Goal: Complete application form

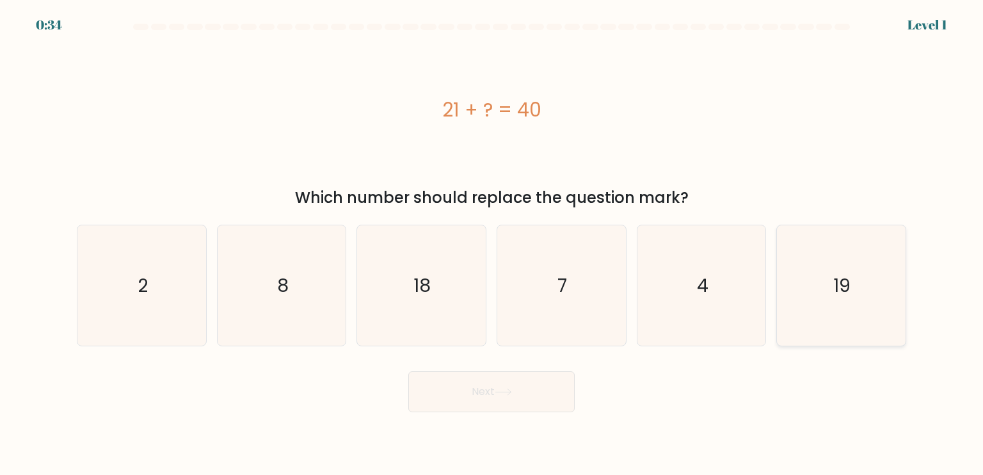
click at [852, 277] on icon "19" at bounding box center [841, 285] width 120 height 120
click at [492, 244] on input "f. 19" at bounding box center [491, 240] width 1 height 6
radio input "true"
click at [475, 399] on button "Next" at bounding box center [491, 391] width 166 height 41
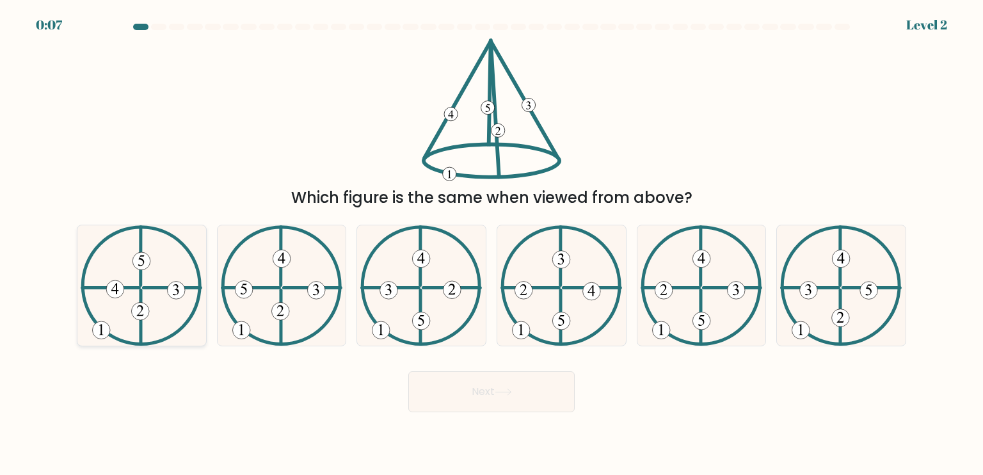
click at [109, 303] on icon at bounding box center [142, 285] width 122 height 120
click at [491, 244] on input "a." at bounding box center [491, 240] width 1 height 6
radio input "true"
click at [463, 392] on button "Next" at bounding box center [491, 391] width 166 height 41
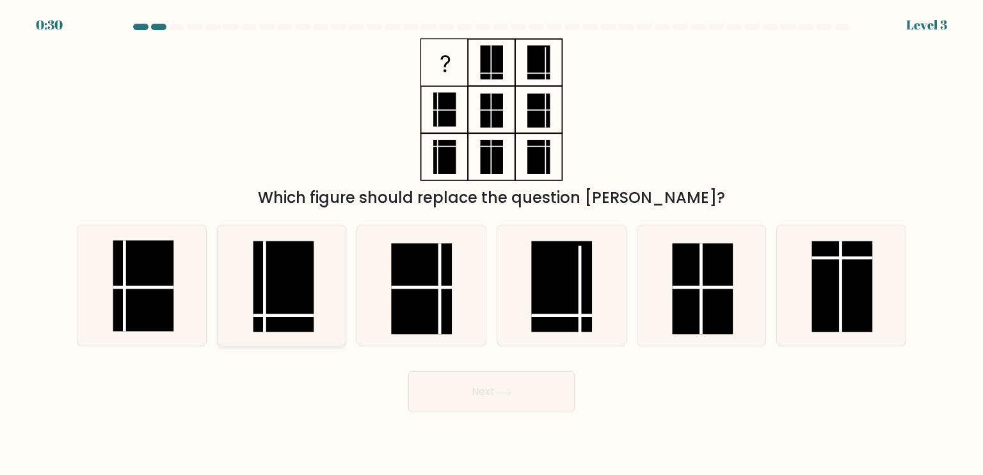
click at [271, 276] on rect at bounding box center [283, 286] width 61 height 91
click at [491, 244] on input "b." at bounding box center [491, 240] width 1 height 6
radio input "true"
click at [482, 373] on button "Next" at bounding box center [491, 391] width 166 height 41
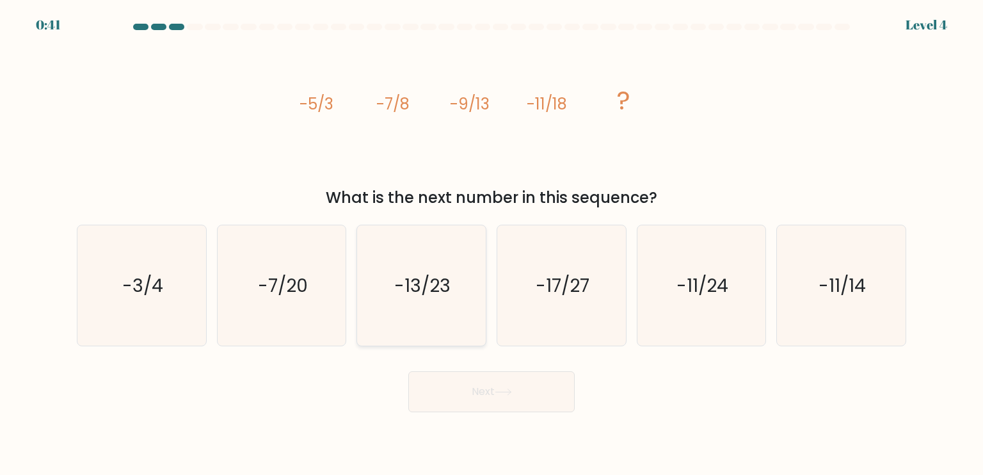
click at [452, 308] on icon "-13/23" at bounding box center [421, 285] width 120 height 120
click at [491, 244] on input "c. -13/23" at bounding box center [491, 240] width 1 height 6
radio input "true"
click at [525, 408] on button "Next" at bounding box center [491, 391] width 166 height 41
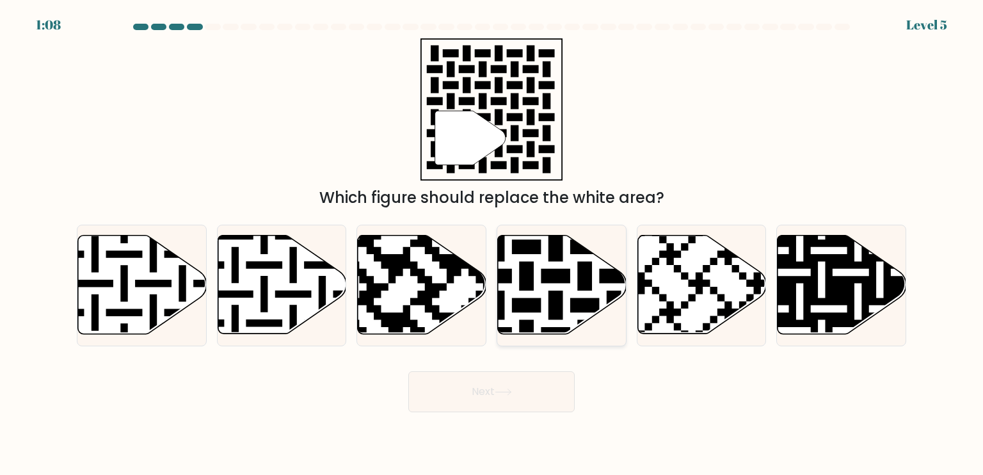
click at [541, 321] on icon at bounding box center [562, 284] width 129 height 99
click at [492, 244] on input "d." at bounding box center [491, 240] width 1 height 6
radio input "true"
click at [528, 386] on button "Next" at bounding box center [491, 391] width 166 height 41
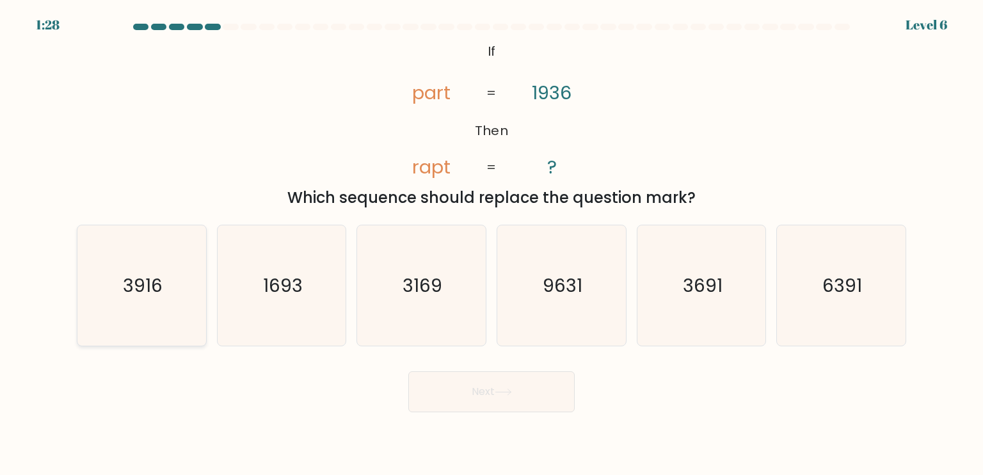
click at [154, 258] on icon "3916" at bounding box center [141, 285] width 120 height 120
click at [491, 244] on input "a. 3916" at bounding box center [491, 240] width 1 height 6
radio input "true"
click at [491, 394] on button "Next" at bounding box center [491, 391] width 166 height 41
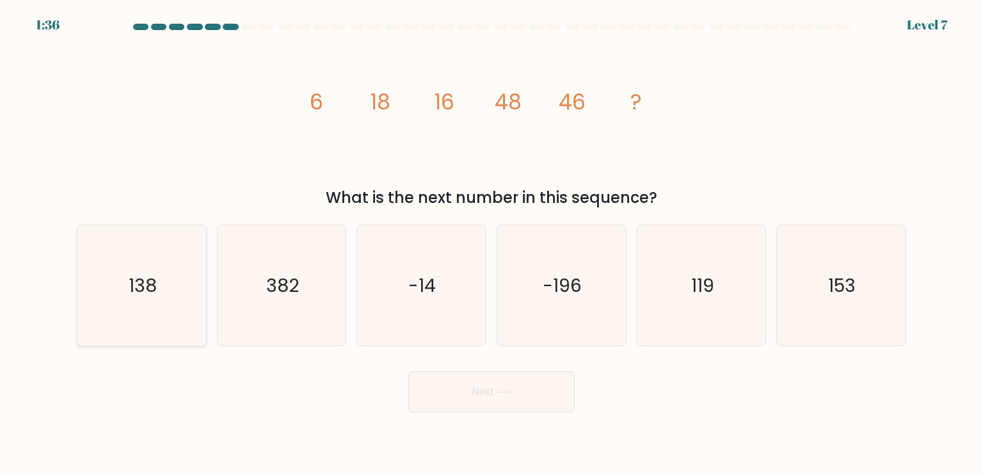
click at [82, 312] on icon "138" at bounding box center [141, 285] width 120 height 120
click at [491, 244] on input "a. 138" at bounding box center [491, 240] width 1 height 6
radio input "true"
click at [462, 400] on button "Next" at bounding box center [491, 391] width 166 height 41
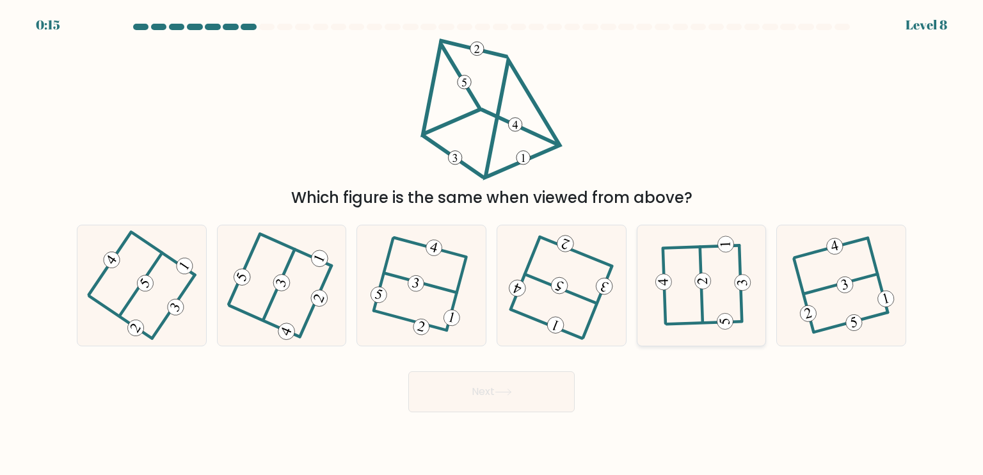
click at [678, 318] on icon at bounding box center [702, 285] width 94 height 97
click at [492, 244] on input "e." at bounding box center [491, 240] width 1 height 6
radio input "true"
click at [548, 378] on button "Next" at bounding box center [491, 391] width 166 height 41
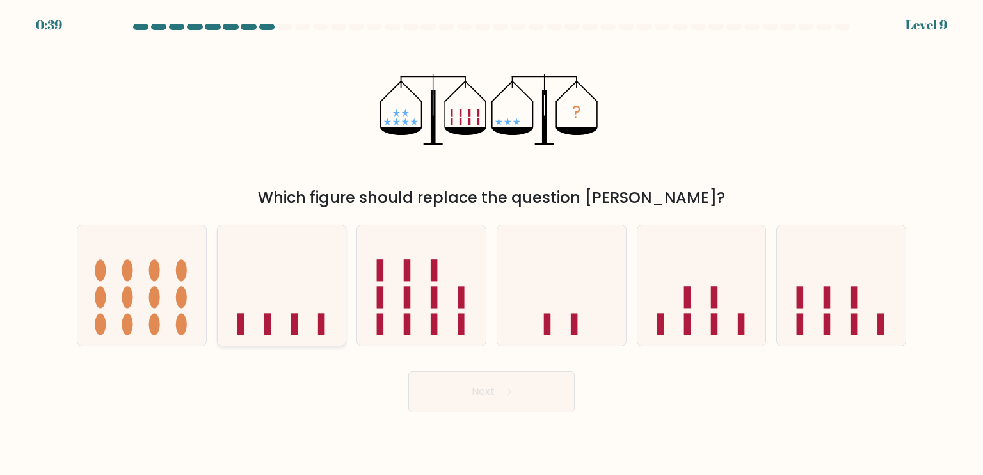
click at [283, 295] on icon at bounding box center [282, 285] width 129 height 106
click at [491, 244] on input "b." at bounding box center [491, 240] width 1 height 6
radio input "true"
click at [544, 382] on button "Next" at bounding box center [491, 391] width 166 height 41
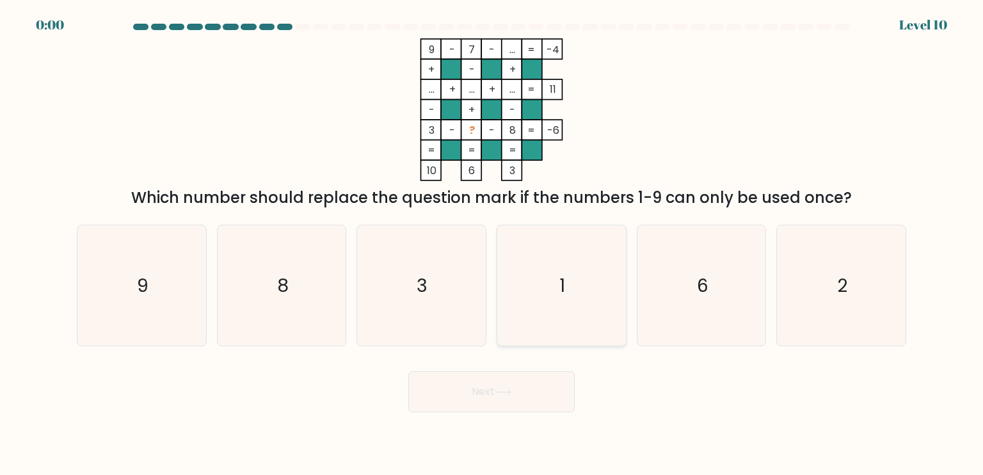
click at [567, 268] on icon "1" at bounding box center [561, 285] width 120 height 120
click at [492, 244] on input "d. 1" at bounding box center [491, 240] width 1 height 6
radio input "true"
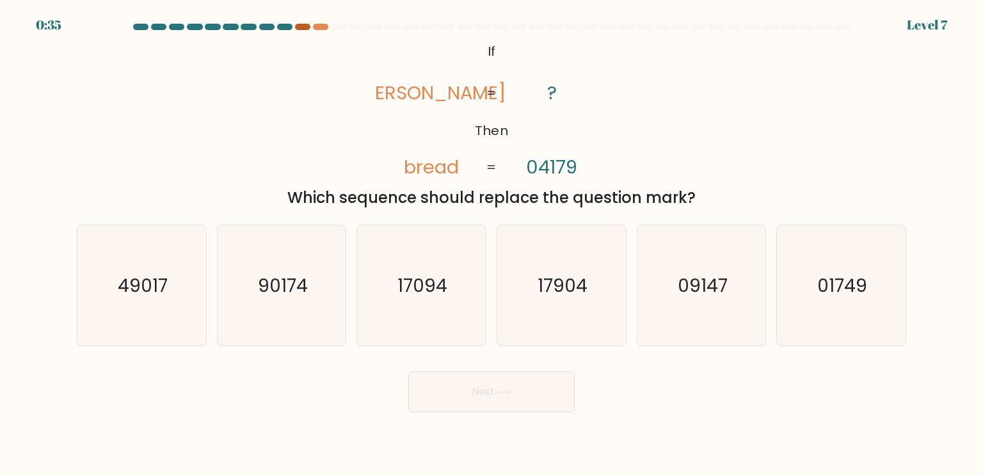
drag, startPoint x: 282, startPoint y: 24, endPoint x: 302, endPoint y: 25, distance: 20.5
click at [302, 25] on at bounding box center [491, 27] width 719 height 6
click at [302, 25] on div at bounding box center [302, 27] width 15 height 6
click at [317, 26] on div at bounding box center [320, 27] width 15 height 6
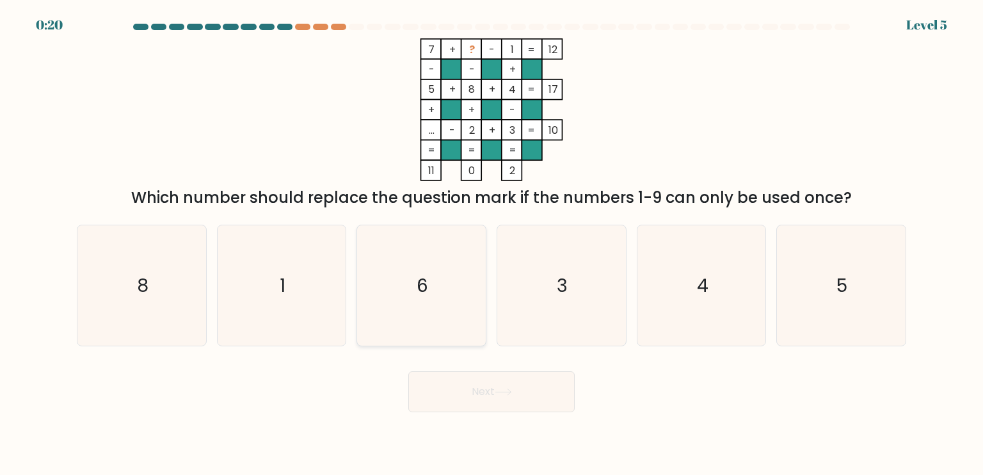
click at [411, 273] on icon "6" at bounding box center [421, 285] width 120 height 120
click at [491, 244] on input "c. 6" at bounding box center [491, 240] width 1 height 6
radio input "true"
click at [461, 381] on button "Next" at bounding box center [491, 391] width 166 height 41
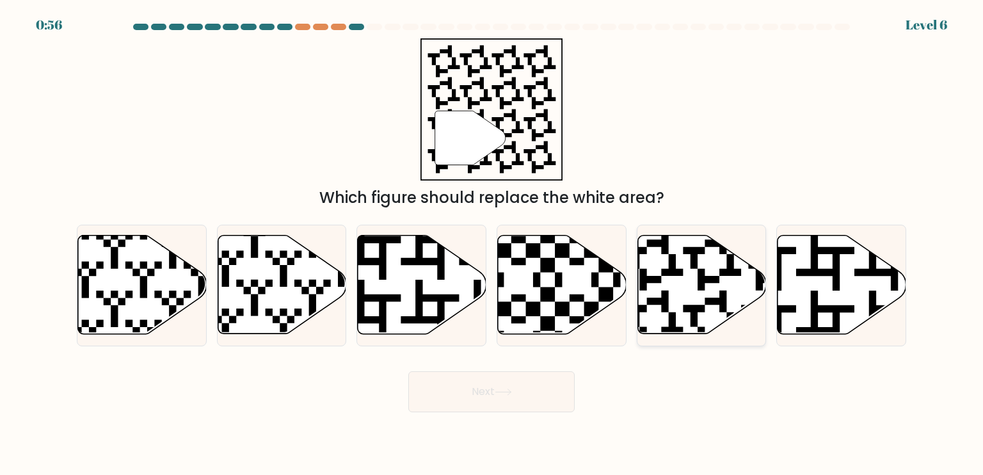
click at [680, 292] on icon at bounding box center [701, 284] width 129 height 99
click at [492, 244] on input "e." at bounding box center [491, 240] width 1 height 6
radio input "true"
click at [511, 401] on button "Next" at bounding box center [491, 391] width 166 height 41
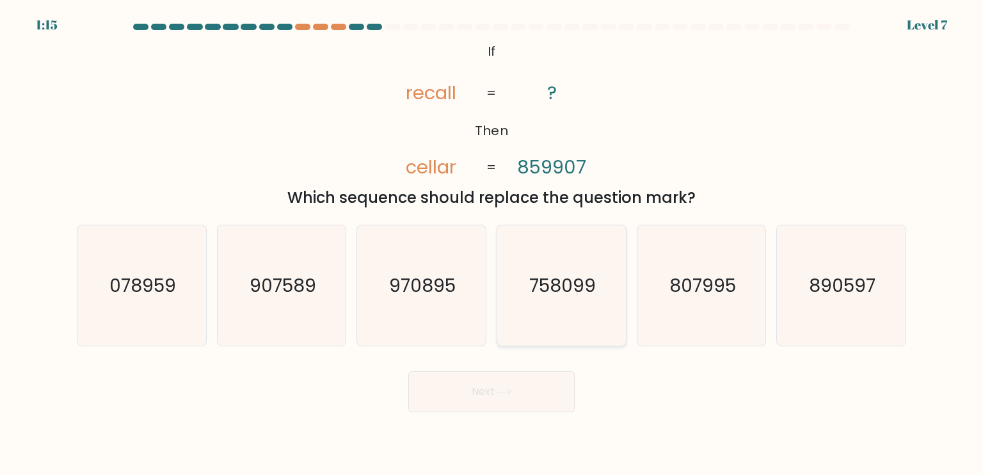
click at [558, 273] on text "758099" at bounding box center [562, 285] width 67 height 26
click at [492, 244] on input "d. 758099" at bounding box center [491, 240] width 1 height 6
radio input "true"
click at [509, 384] on button "Next" at bounding box center [491, 391] width 166 height 41
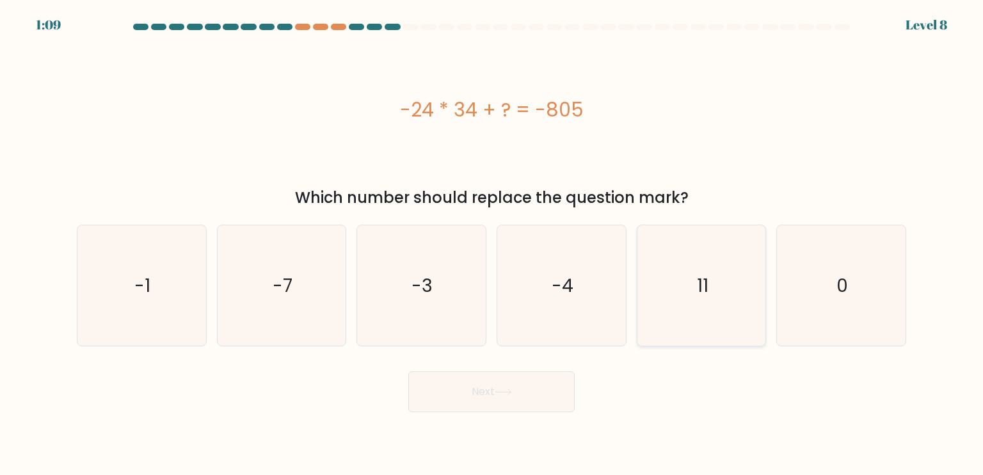
click at [698, 308] on icon "11" at bounding box center [701, 285] width 120 height 120
click at [492, 244] on input "e. 11" at bounding box center [491, 240] width 1 height 6
radio input "true"
click at [494, 376] on button "Next" at bounding box center [491, 391] width 166 height 41
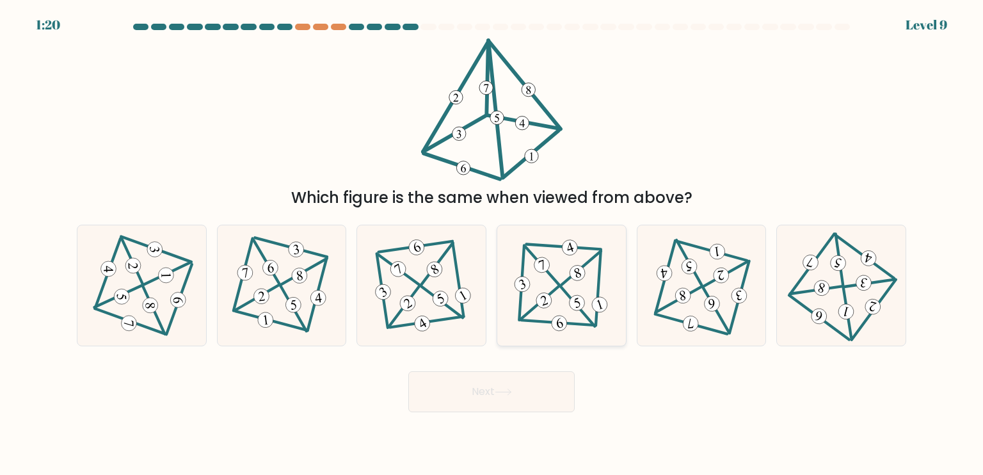
click at [574, 289] on icon at bounding box center [561, 285] width 99 height 97
click at [492, 244] on input "d." at bounding box center [491, 240] width 1 height 6
radio input "true"
click at [521, 388] on button "Next" at bounding box center [491, 391] width 166 height 41
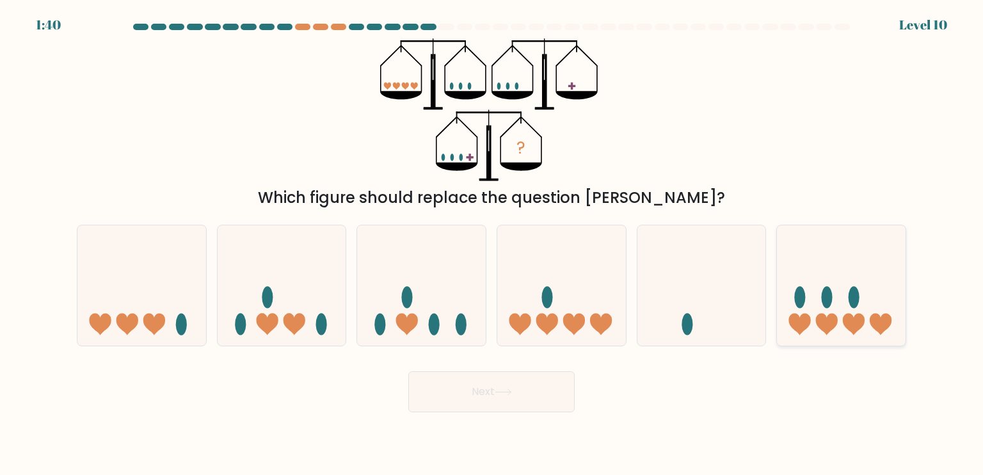
click at [860, 296] on icon at bounding box center [841, 285] width 129 height 106
click at [492, 244] on input "f." at bounding box center [491, 240] width 1 height 6
radio input "true"
click at [528, 403] on button "Next" at bounding box center [491, 391] width 166 height 41
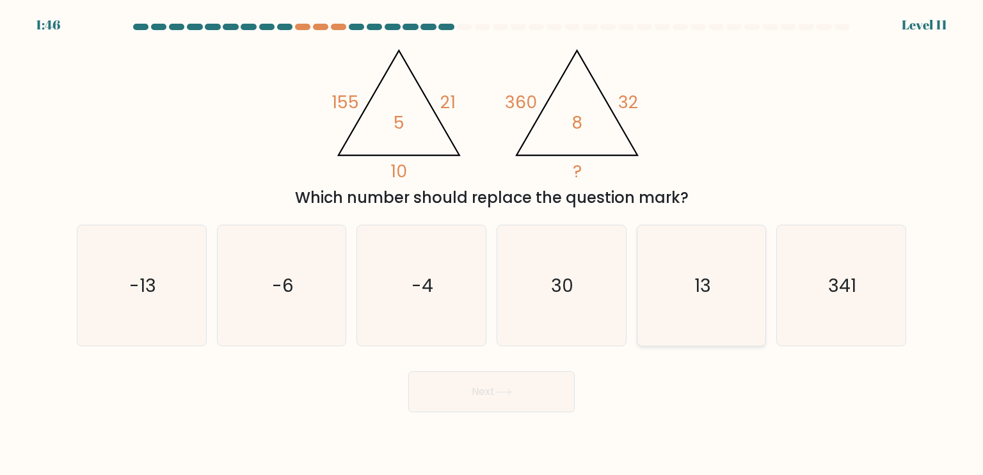
click at [696, 304] on icon "13" at bounding box center [701, 285] width 120 height 120
click at [492, 244] on input "e. 13" at bounding box center [491, 240] width 1 height 6
radio input "true"
click at [546, 397] on button "Next" at bounding box center [491, 391] width 166 height 41
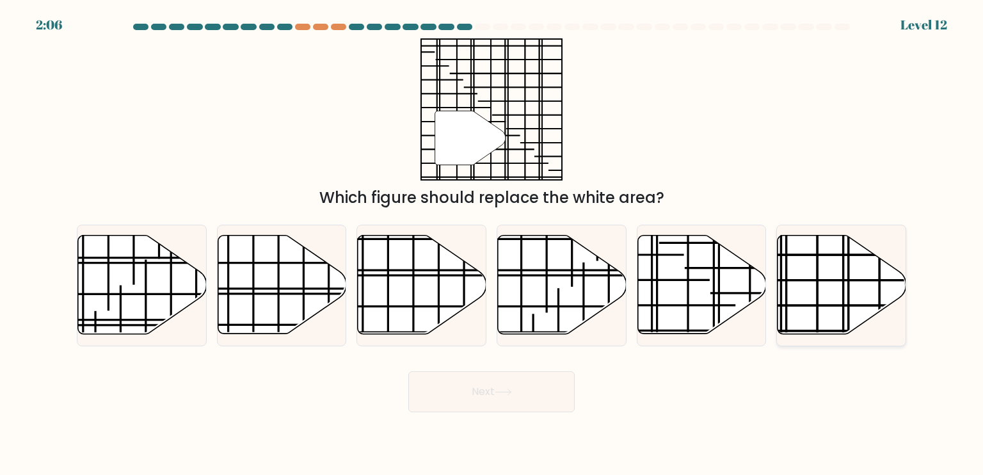
click at [836, 269] on icon at bounding box center [841, 284] width 129 height 99
click at [492, 244] on input "f." at bounding box center [491, 240] width 1 height 6
radio input "true"
click at [544, 406] on button "Next" at bounding box center [491, 391] width 166 height 41
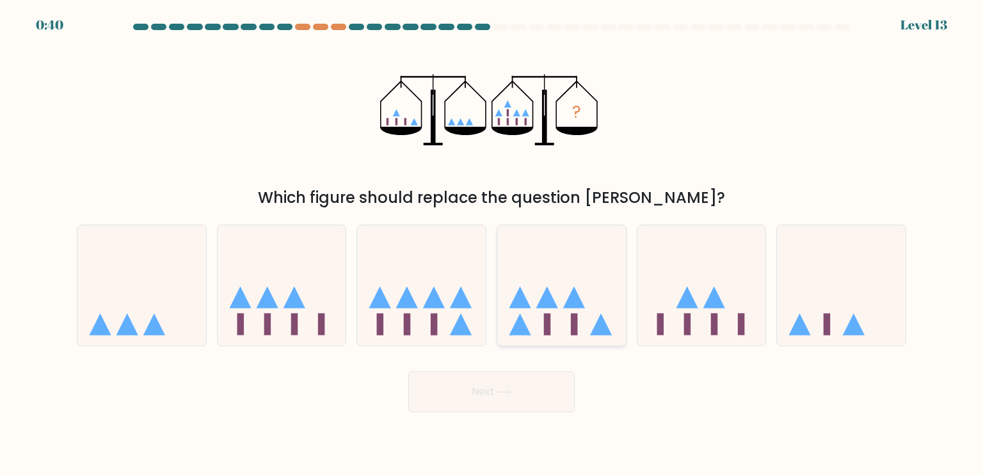
click at [570, 292] on icon at bounding box center [561, 285] width 129 height 106
click at [492, 244] on input "d." at bounding box center [491, 240] width 1 height 6
radio input "true"
click at [508, 408] on button "Next" at bounding box center [491, 391] width 166 height 41
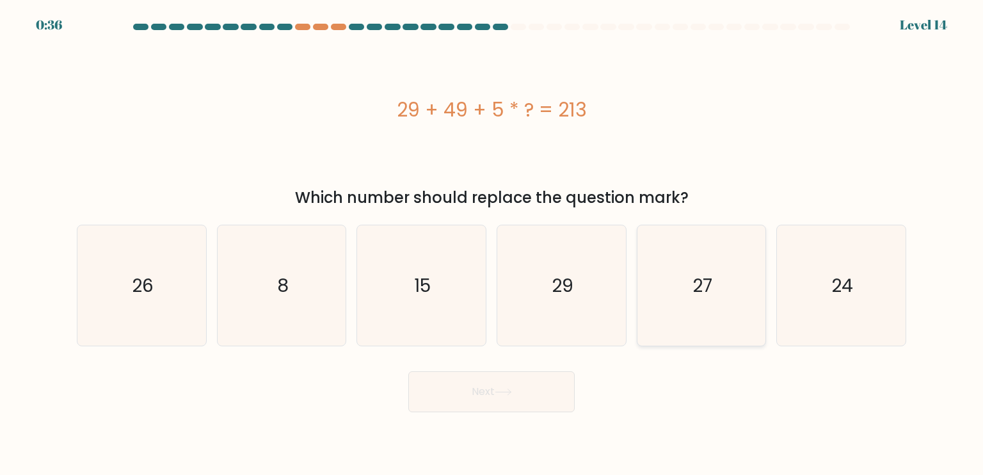
click at [685, 279] on icon "27" at bounding box center [701, 285] width 120 height 120
click at [492, 244] on input "e. 27" at bounding box center [491, 240] width 1 height 6
radio input "true"
click at [530, 388] on button "Next" at bounding box center [491, 391] width 166 height 41
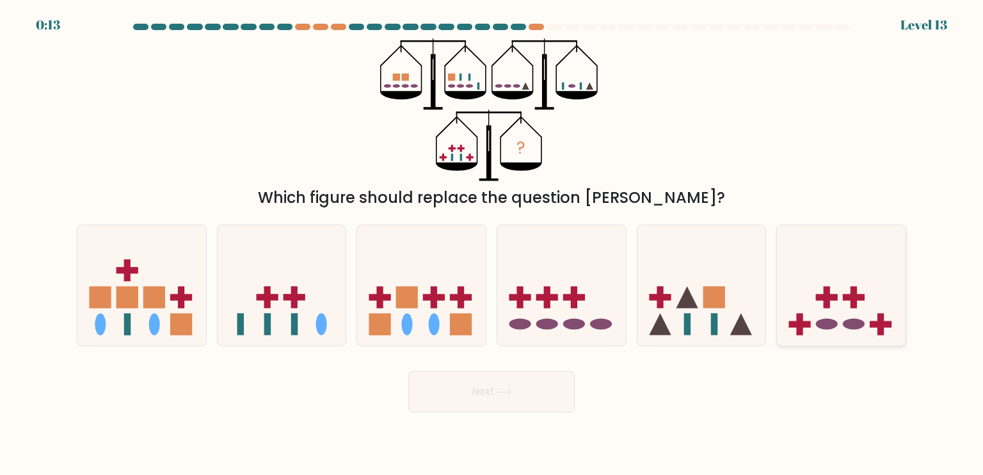
click at [845, 292] on icon at bounding box center [841, 285] width 129 height 106
click at [492, 244] on input "f." at bounding box center [491, 240] width 1 height 6
radio input "true"
click at [534, 395] on button "Next" at bounding box center [491, 391] width 166 height 41
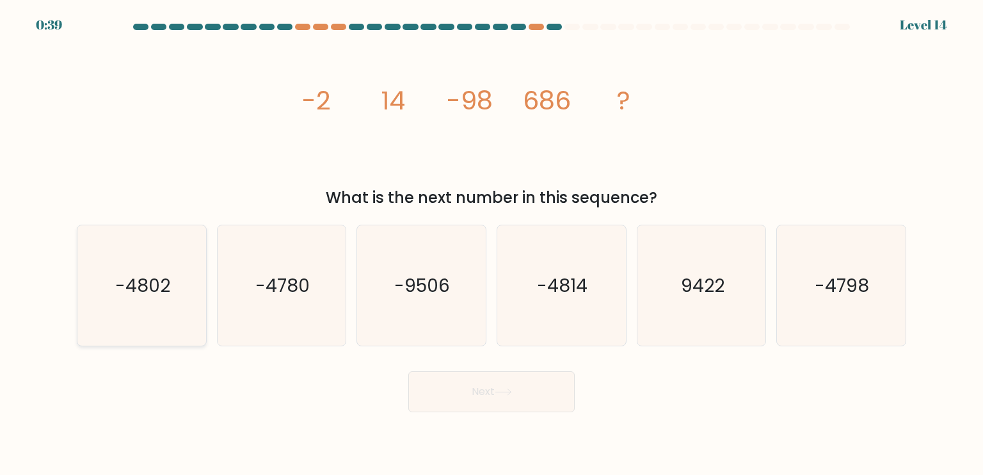
click at [164, 257] on icon "-4802" at bounding box center [141, 285] width 120 height 120
click at [491, 244] on input "a. -4802" at bounding box center [491, 240] width 1 height 6
radio input "true"
click at [490, 399] on button "Next" at bounding box center [491, 391] width 166 height 41
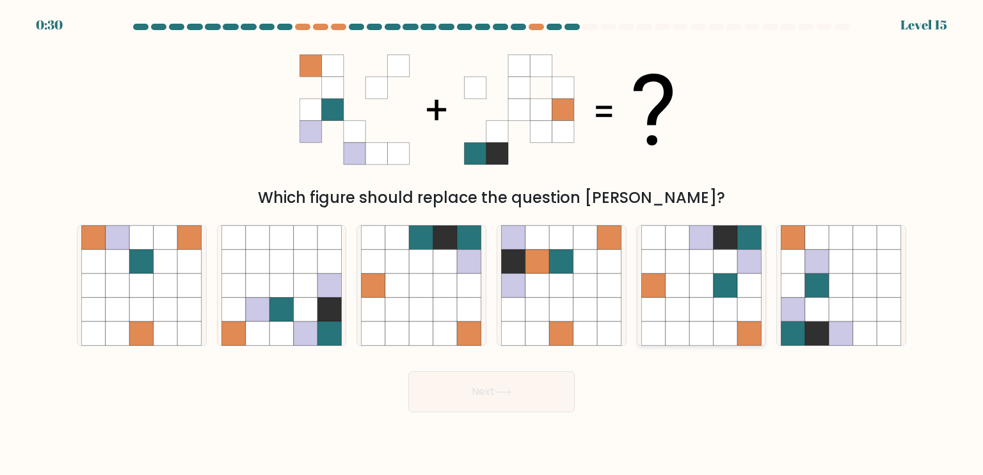
click at [658, 292] on icon at bounding box center [653, 285] width 24 height 24
click at [492, 244] on input "e." at bounding box center [491, 240] width 1 height 6
radio input "true"
click at [516, 376] on button "Next" at bounding box center [491, 391] width 166 height 41
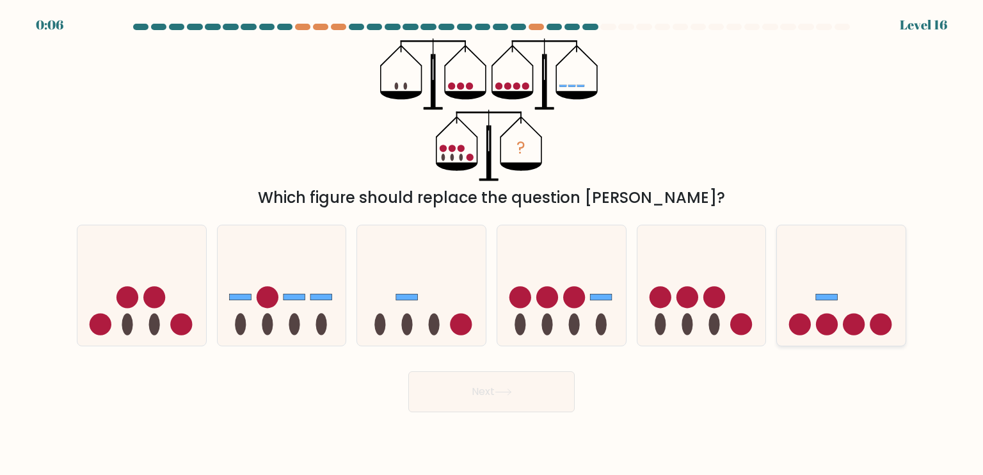
click at [809, 292] on icon at bounding box center [841, 285] width 129 height 106
click at [492, 244] on input "f." at bounding box center [491, 240] width 1 height 6
radio input "true"
click at [687, 278] on icon at bounding box center [701, 285] width 129 height 106
click at [492, 244] on input "e." at bounding box center [491, 240] width 1 height 6
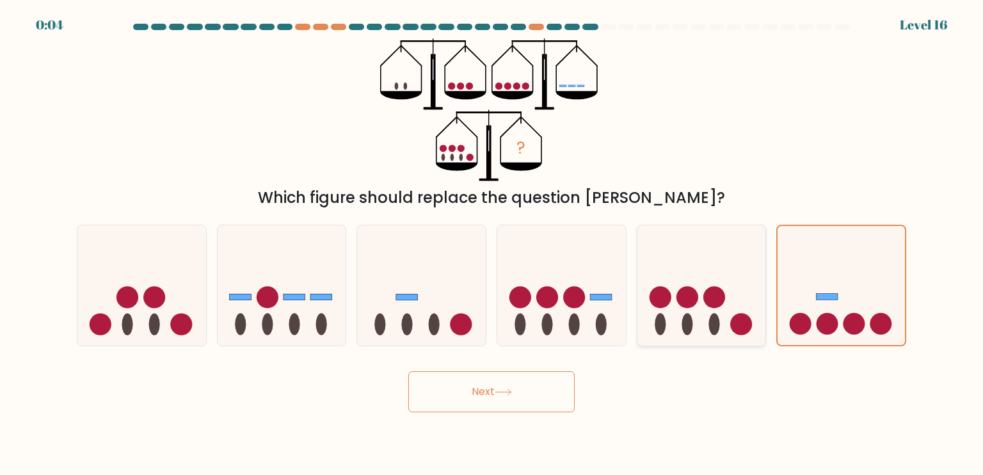
radio input "true"
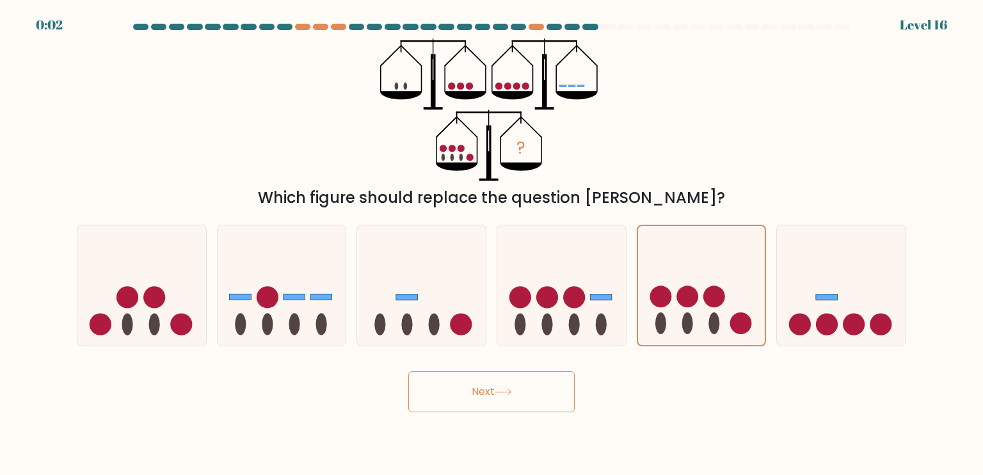
click at [542, 396] on button "Next" at bounding box center [491, 391] width 166 height 41
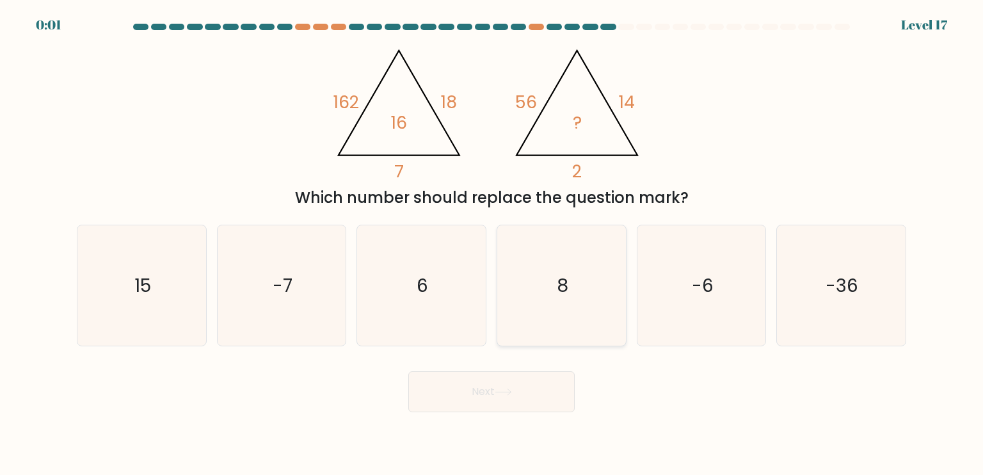
click at [556, 277] on icon "8" at bounding box center [561, 285] width 120 height 120
click at [492, 244] on input "d. 8" at bounding box center [491, 240] width 1 height 6
radio input "true"
click at [494, 397] on button "Next" at bounding box center [491, 391] width 166 height 41
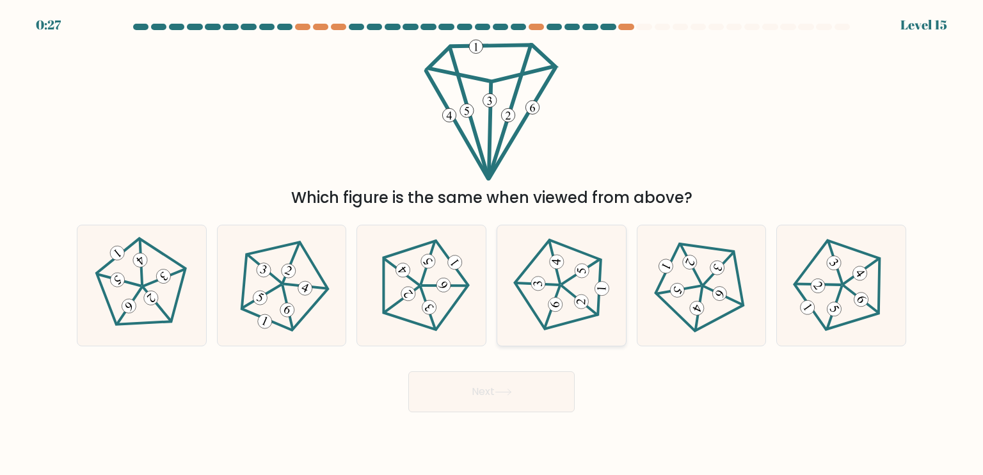
click at [558, 284] on 347 at bounding box center [538, 284] width 44 height 3
click at [492, 244] on input "d." at bounding box center [491, 240] width 1 height 6
radio input "true"
click at [553, 379] on button "Next" at bounding box center [491, 391] width 166 height 41
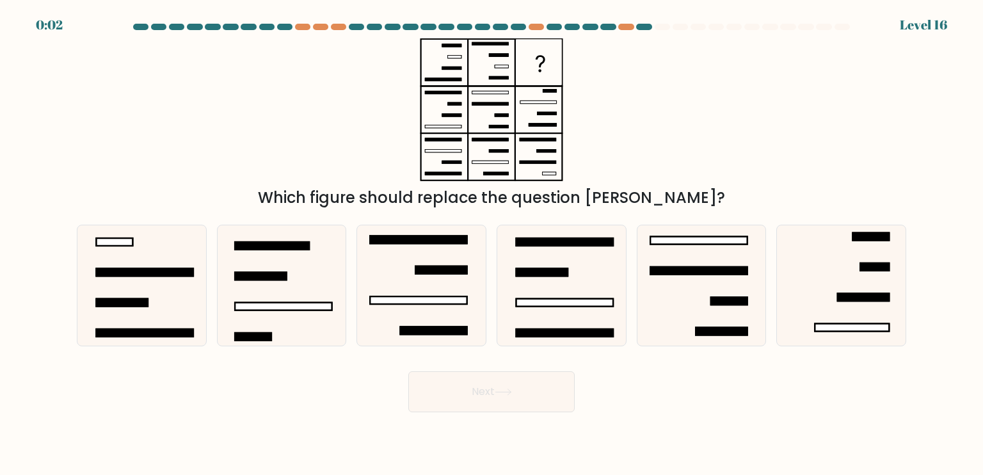
click at [443, 99] on icon at bounding box center [491, 109] width 160 height 143
click at [442, 294] on icon at bounding box center [421, 285] width 120 height 120
click at [491, 244] on input "c." at bounding box center [491, 240] width 1 height 6
radio input "true"
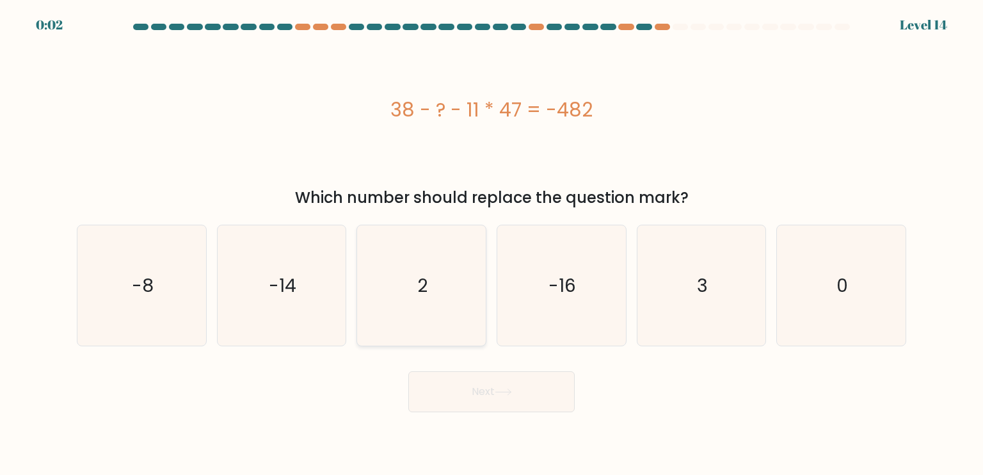
click at [435, 303] on icon "2" at bounding box center [421, 285] width 120 height 120
click at [491, 244] on input "c. 2" at bounding box center [491, 240] width 1 height 6
radio input "true"
click at [463, 395] on button "Next" at bounding box center [491, 391] width 166 height 41
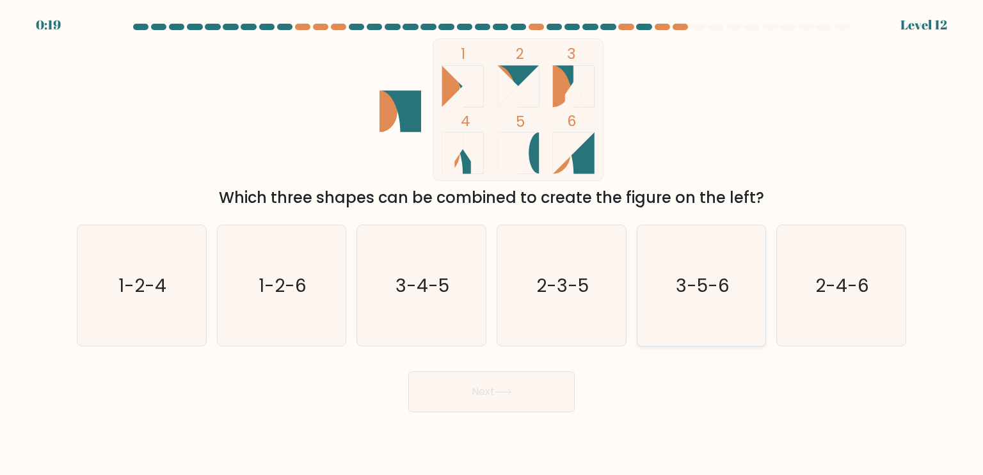
click at [717, 291] on text "3-5-6" at bounding box center [703, 285] width 54 height 26
click at [492, 244] on input "e. 3-5-6" at bounding box center [491, 240] width 1 height 6
radio input "true"
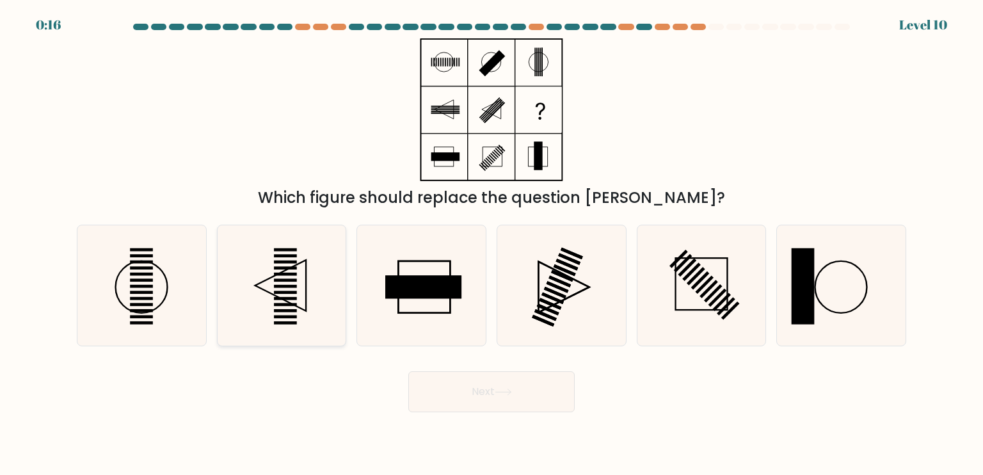
click at [323, 253] on icon at bounding box center [281, 285] width 120 height 120
click at [491, 244] on input "b." at bounding box center [491, 240] width 1 height 6
radio input "true"
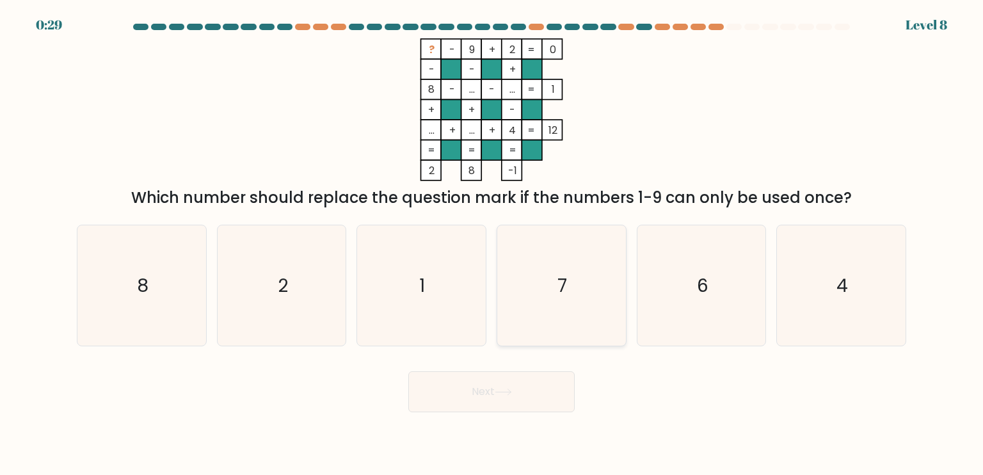
click at [528, 318] on icon "7" at bounding box center [561, 285] width 120 height 120
click at [492, 244] on input "d. 7" at bounding box center [491, 240] width 1 height 6
radio input "true"
click at [517, 388] on button "Next" at bounding box center [491, 391] width 166 height 41
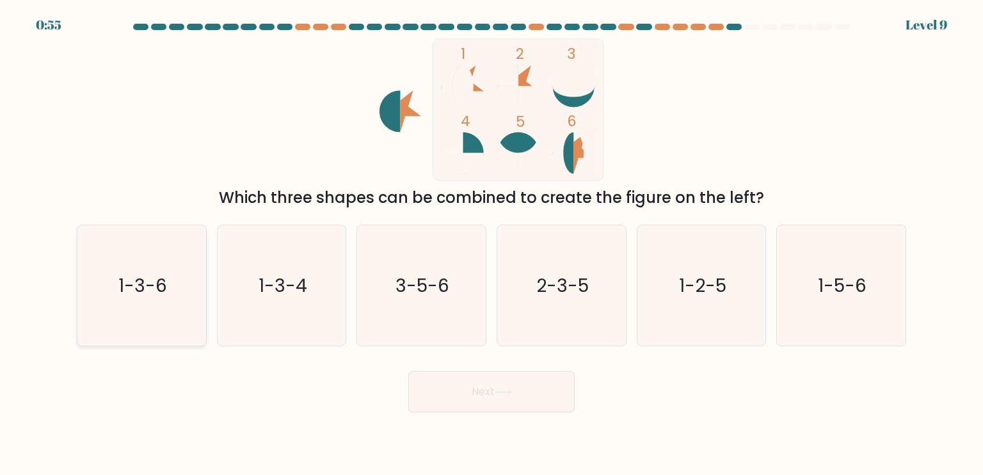
click at [113, 312] on icon "1-3-6" at bounding box center [141, 285] width 120 height 120
click at [491, 244] on input "a. 1-3-6" at bounding box center [491, 240] width 1 height 6
radio input "true"
click at [463, 383] on button "Next" at bounding box center [491, 391] width 166 height 41
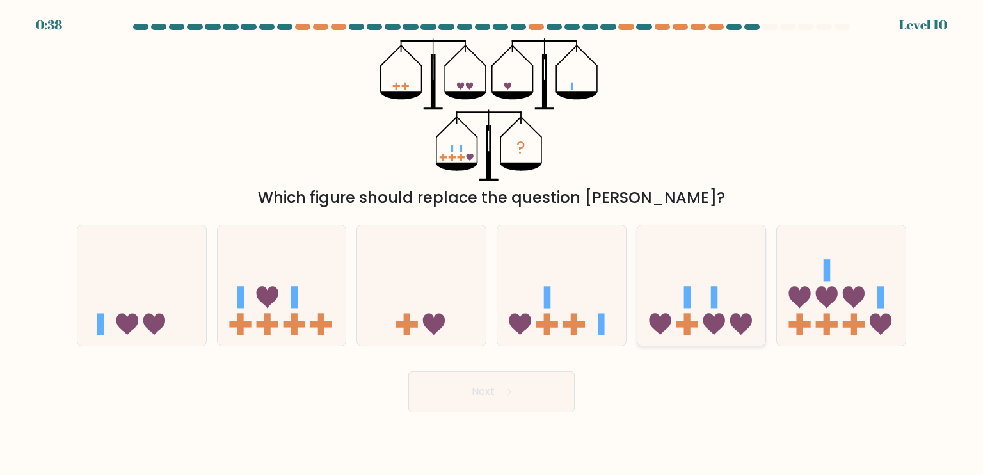
click at [667, 319] on icon at bounding box center [660, 324] width 22 height 22
click at [492, 244] on input "e." at bounding box center [491, 240] width 1 height 6
radio input "true"
click at [520, 394] on button "Next" at bounding box center [491, 391] width 166 height 41
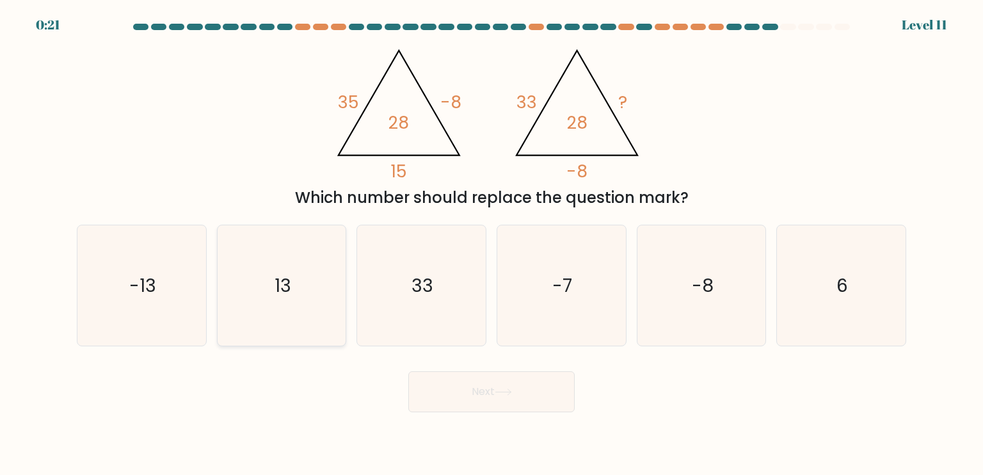
click at [319, 285] on icon "13" at bounding box center [281, 285] width 120 height 120
click at [491, 244] on input "b. 13" at bounding box center [491, 240] width 1 height 6
radio input "true"
click at [532, 399] on button "Next" at bounding box center [491, 391] width 166 height 41
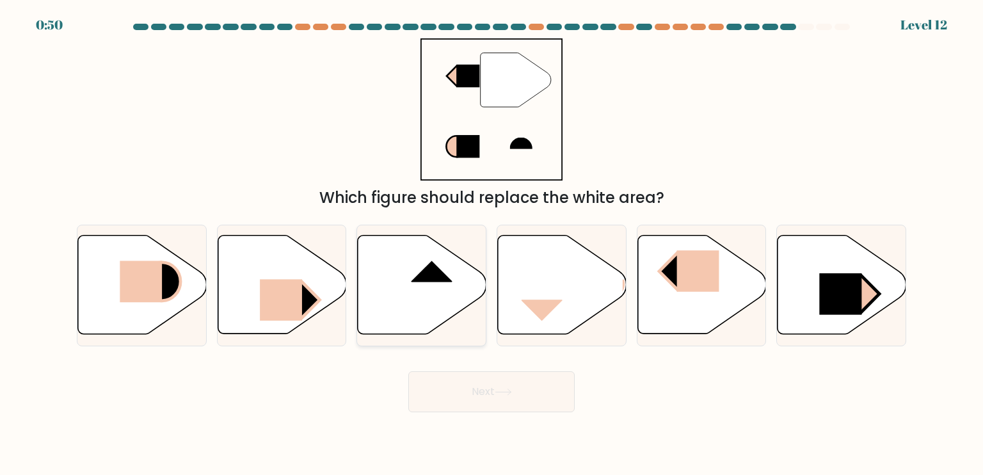
click at [400, 300] on icon at bounding box center [422, 284] width 129 height 99
click at [491, 244] on input "c." at bounding box center [491, 240] width 1 height 6
radio input "true"
click at [538, 401] on button "Next" at bounding box center [491, 391] width 166 height 41
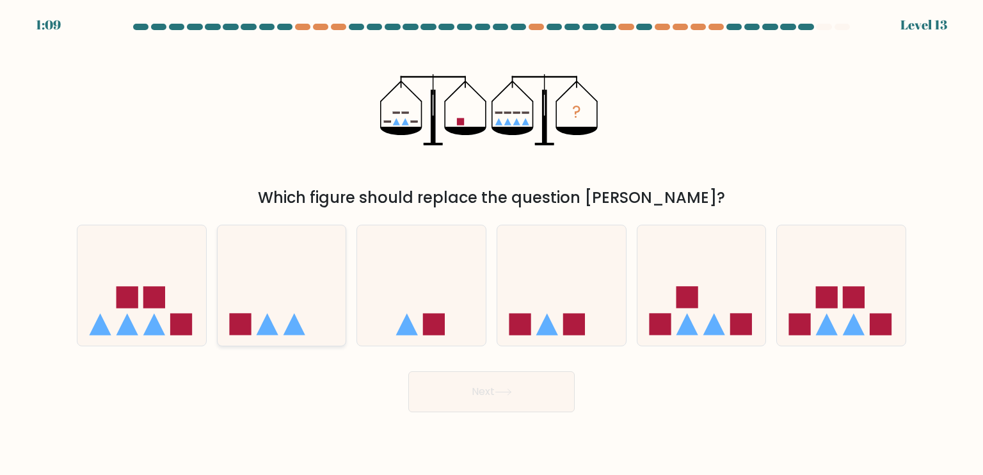
click at [283, 275] on icon at bounding box center [282, 285] width 129 height 106
click at [491, 244] on input "b." at bounding box center [491, 240] width 1 height 6
radio input "true"
click at [507, 391] on icon at bounding box center [503, 391] width 17 height 7
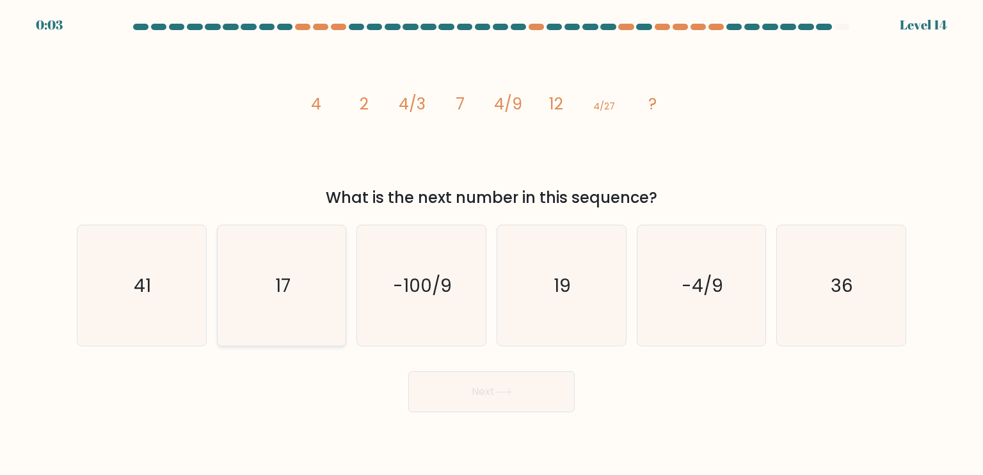
click at [285, 285] on text "17" at bounding box center [282, 285] width 15 height 26
click at [491, 244] on input "b. 17" at bounding box center [491, 240] width 1 height 6
radio input "true"
click at [494, 392] on button "Next" at bounding box center [491, 391] width 166 height 41
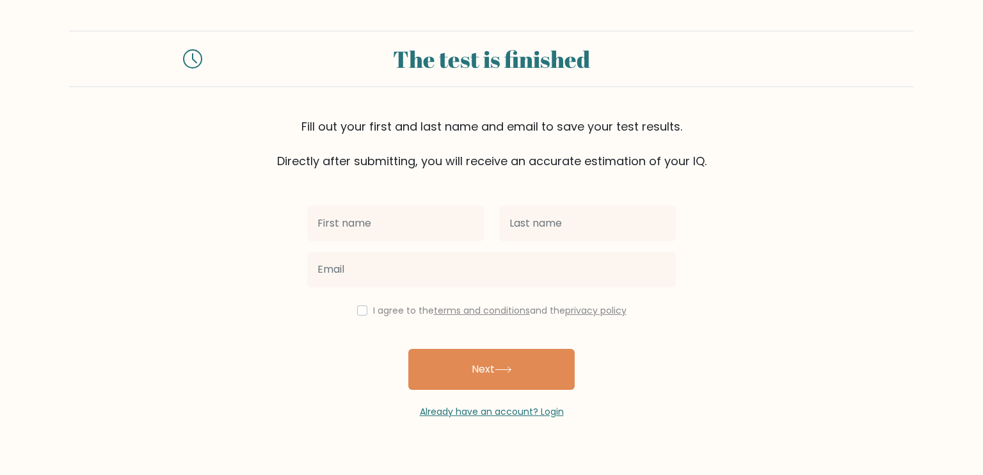
click at [412, 222] on input "text" at bounding box center [395, 223] width 177 height 36
type input "[PERSON_NAME]"
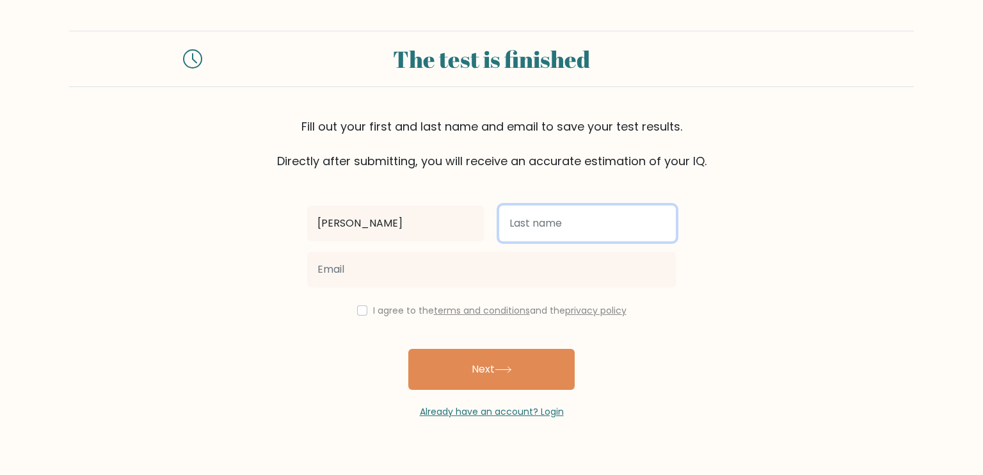
click at [545, 227] on input "text" at bounding box center [587, 223] width 177 height 36
type input "Malkith"
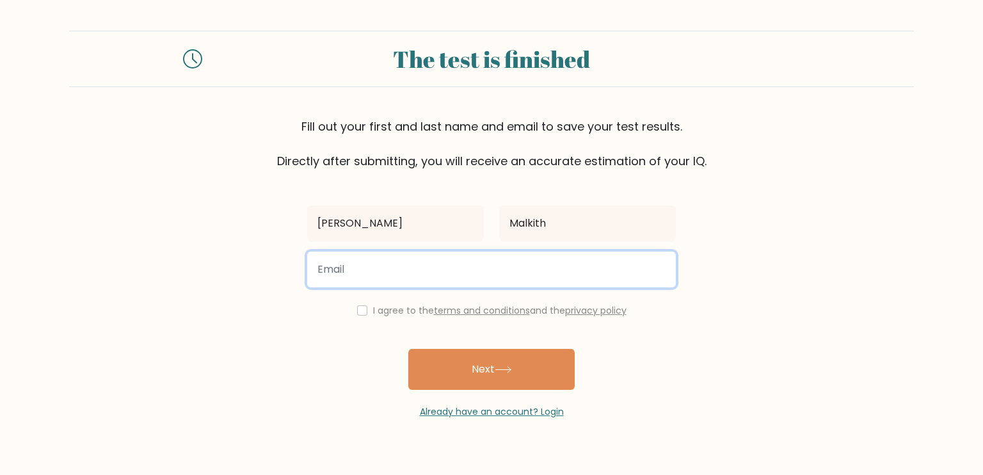
click at [530, 277] on input "email" at bounding box center [491, 269] width 369 height 36
type input "[EMAIL_ADDRESS][DOMAIN_NAME]"
click at [516, 260] on input "[EMAIL_ADDRESS][DOMAIN_NAME]" at bounding box center [491, 269] width 369 height 36
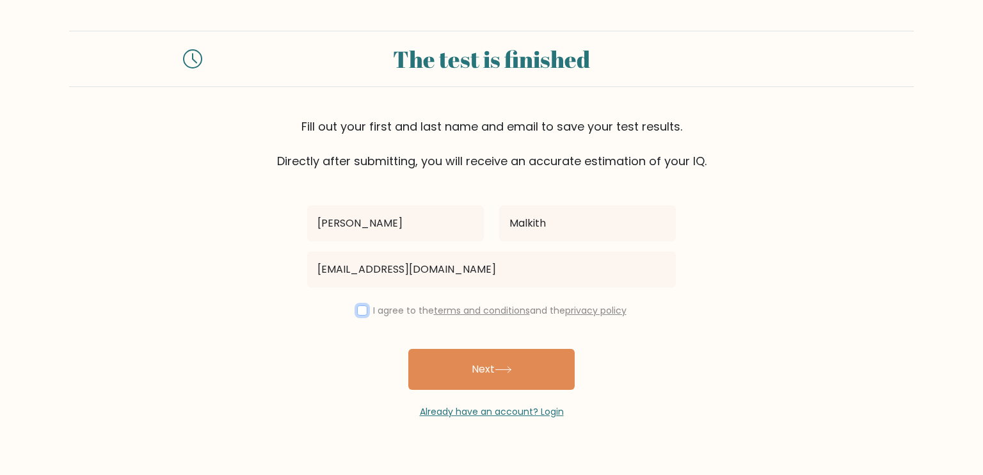
click at [358, 310] on input "checkbox" at bounding box center [362, 310] width 10 height 10
checkbox input "true"
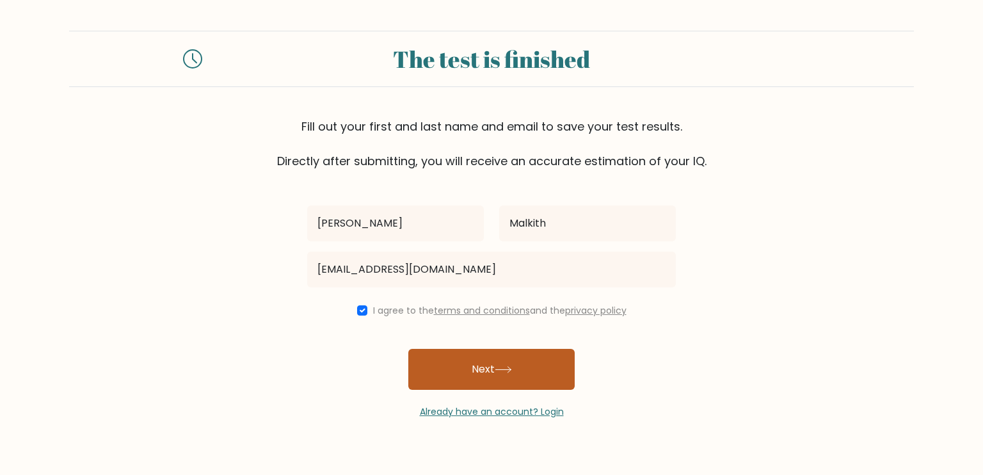
click at [466, 358] on button "Next" at bounding box center [491, 369] width 166 height 41
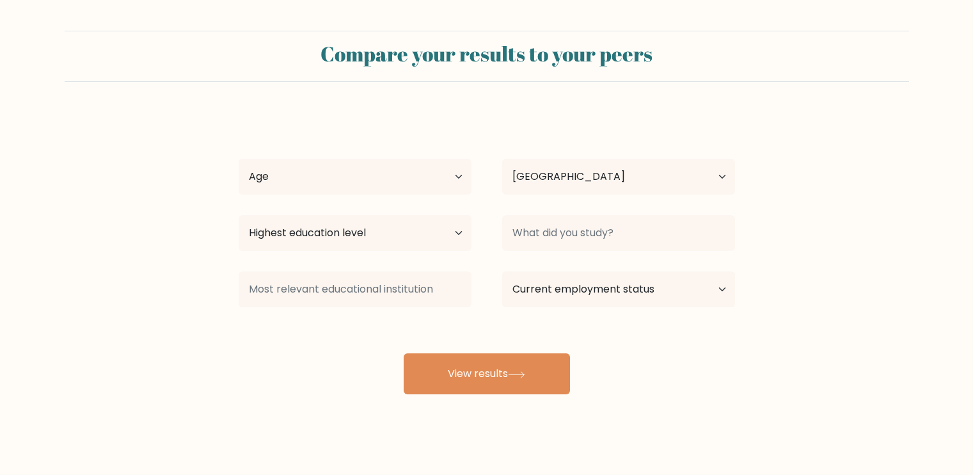
select select "LK"
